Goal: Task Accomplishment & Management: Manage account settings

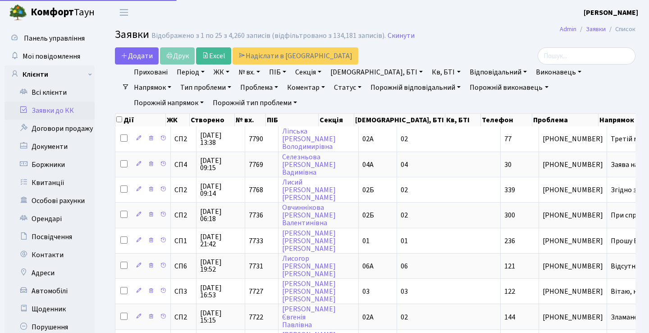
select select "25"
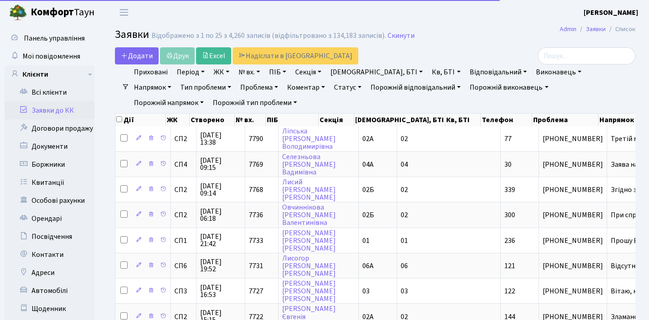
select select "25"
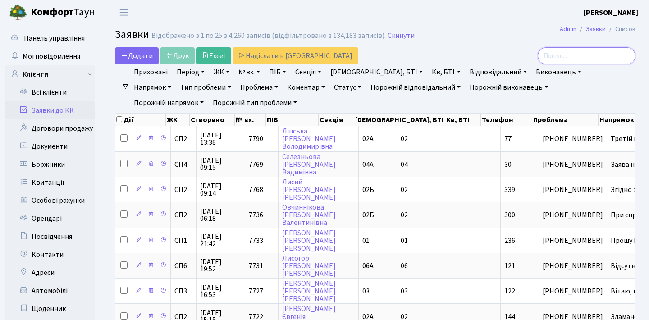
click at [559, 57] on input "search" at bounding box center [587, 55] width 98 height 17
click at [48, 254] on link "Контакти" at bounding box center [50, 255] width 90 height 18
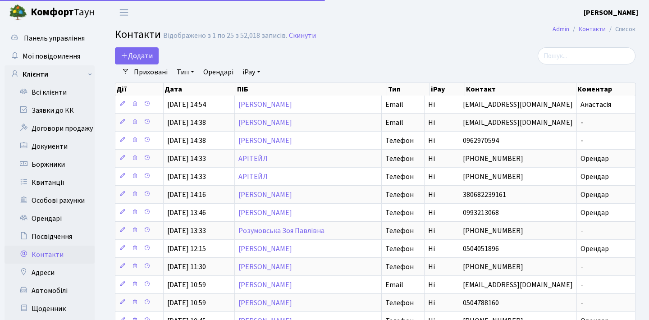
select select "25"
click at [570, 59] on input "search" at bounding box center [587, 55] width 98 height 17
paste input "davjuliya76@gmail.com"
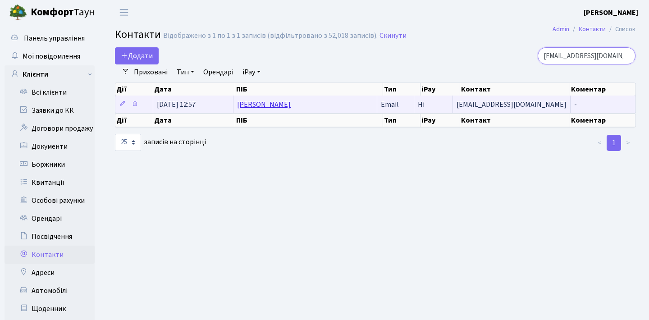
type input "davjuliya76@gmail.com"
click at [291, 110] on link "Давидова Юлія Володимирівна" at bounding box center [264, 105] width 54 height 10
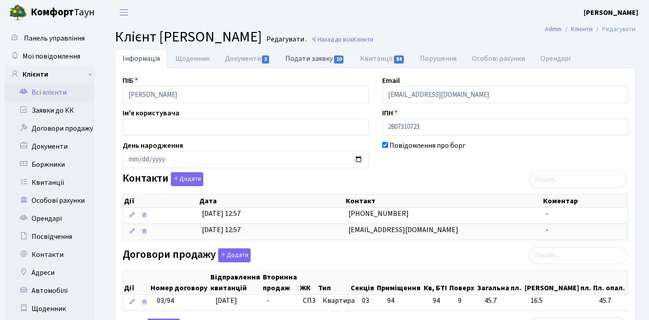
click at [304, 56] on link "Подати заявку 10" at bounding box center [315, 58] width 74 height 18
select select "25"
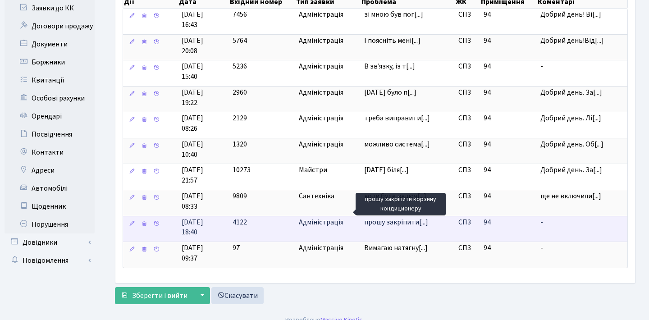
scroll to position [102, 0]
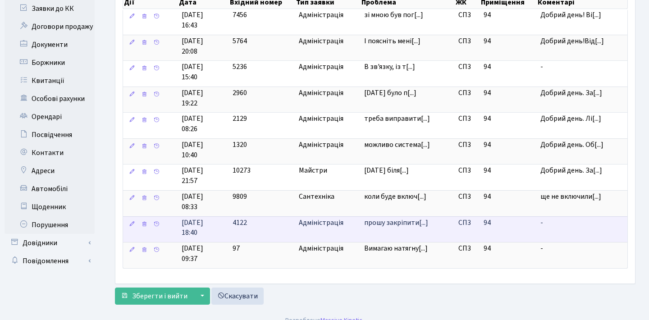
click at [398, 218] on span "прошу закріпити[...]" at bounding box center [396, 223] width 64 height 10
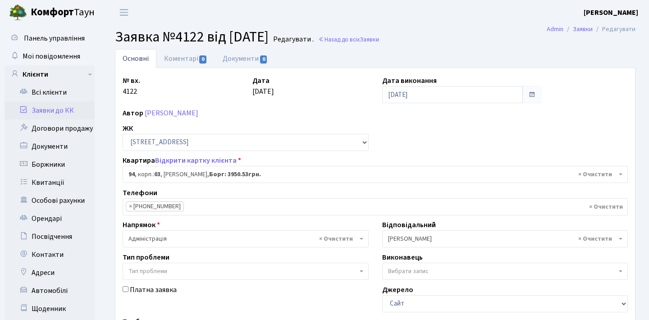
select select "20816"
click at [187, 114] on link "[PERSON_NAME]" at bounding box center [172, 113] width 54 height 10
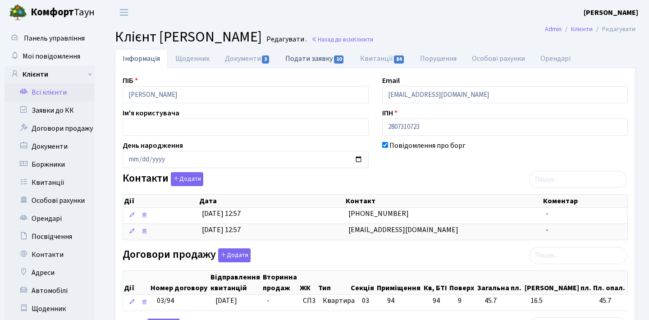
click at [305, 60] on link "Подати заявку 10" at bounding box center [315, 58] width 74 height 18
select select "25"
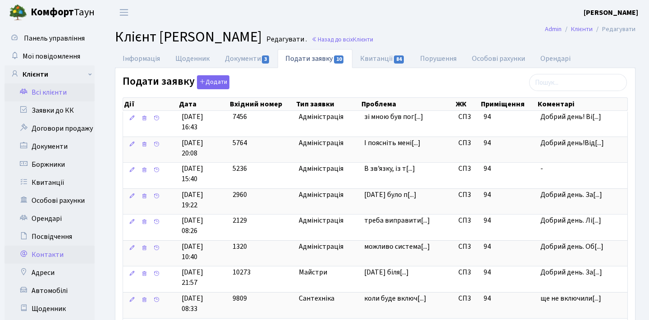
click at [45, 257] on link "Контакти" at bounding box center [50, 255] width 90 height 18
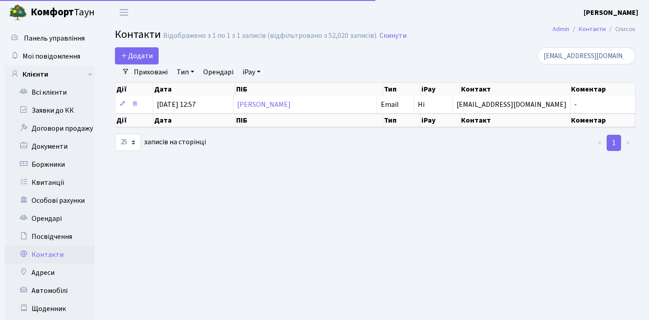
select select "25"
click at [568, 58] on input "davjuliya76@gmail.com" at bounding box center [587, 55] width 98 height 17
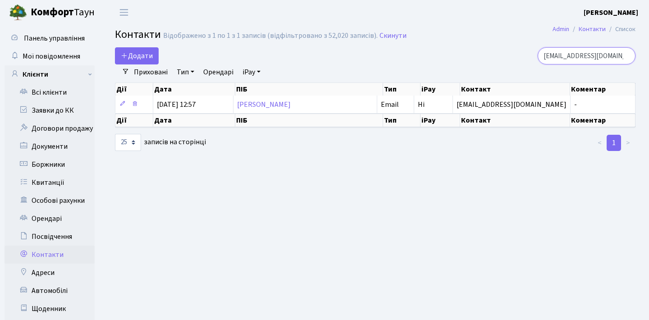
click at [629, 57] on input "davjuliya76@gmail.com" at bounding box center [587, 55] width 98 height 17
click at [602, 57] on input "search" at bounding box center [587, 55] width 98 height 17
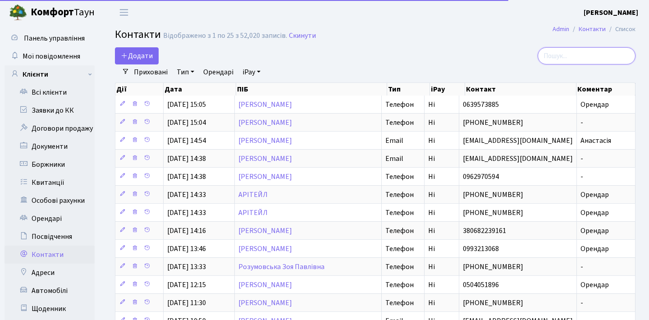
paste input "[EMAIL_ADDRESS][DOMAIN_NAME]"
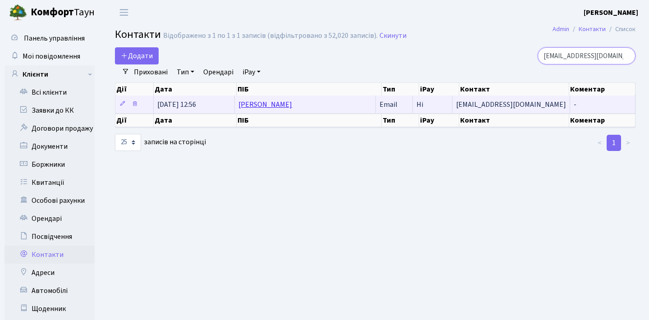
type input "[EMAIL_ADDRESS][DOMAIN_NAME]"
click at [292, 110] on link "[PERSON_NAME]" at bounding box center [265, 105] width 54 height 10
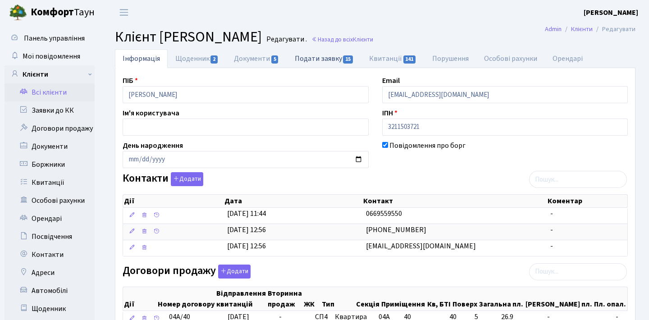
click at [304, 59] on link "Подати заявку 15" at bounding box center [324, 58] width 74 height 18
select select "25"
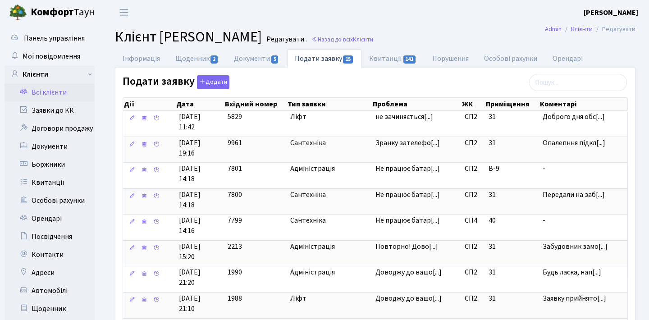
click at [55, 94] on link "Всі клієнти" at bounding box center [50, 92] width 90 height 18
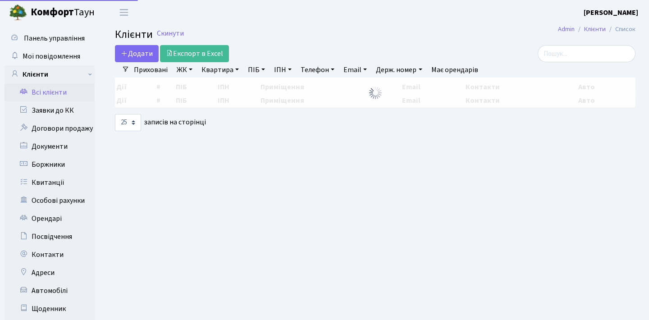
select select "25"
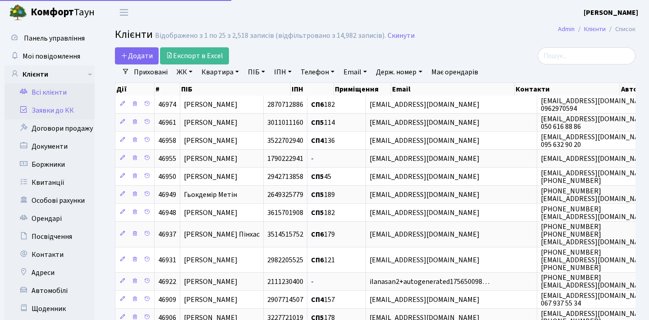
click at [58, 110] on link "Заявки до КК" at bounding box center [50, 110] width 90 height 18
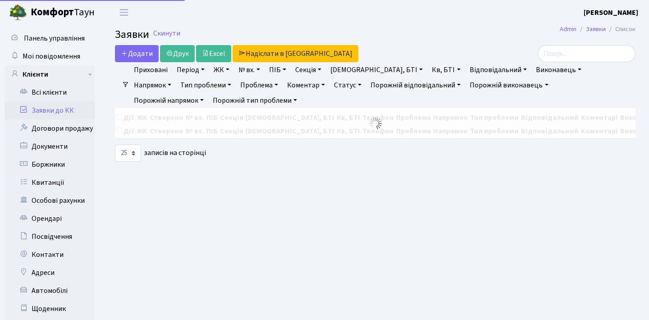
select select "25"
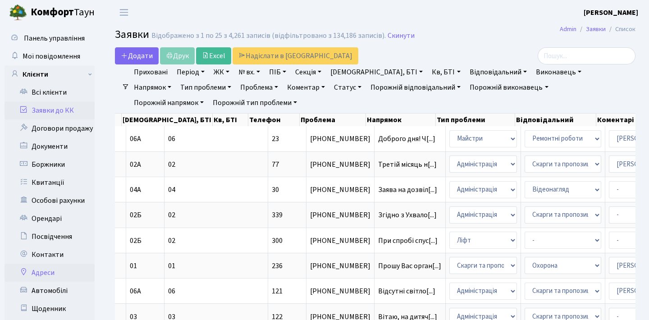
click at [44, 270] on link "Адреси" at bounding box center [50, 273] width 90 height 18
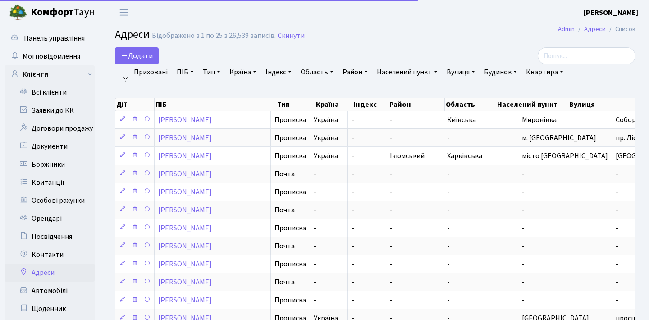
select select "25"
click at [586, 55] on input "search" at bounding box center [587, 55] width 98 height 17
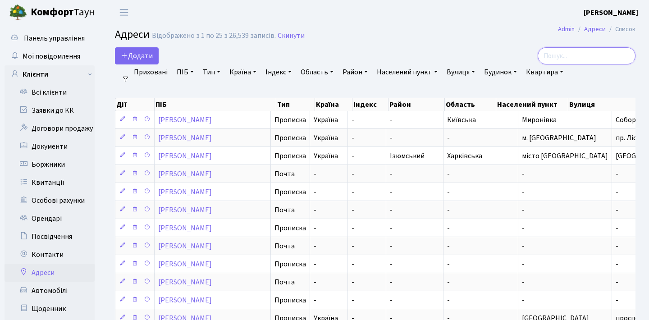
paste input "avhustinovmaks@gmail.com"
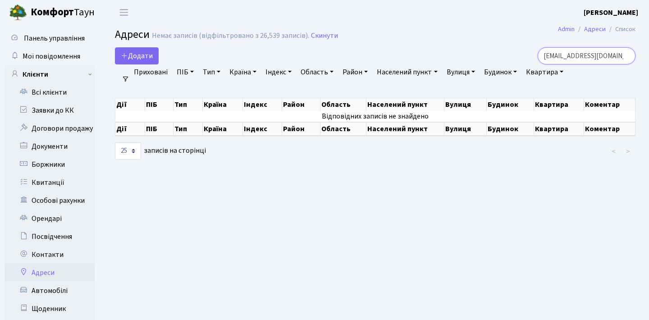
type input "avhustinovmaks@gmail.com"
click at [622, 55] on input "avhustinovmaks@gmail.com" at bounding box center [587, 55] width 98 height 17
